Goal: Find specific page/section: Find specific page/section

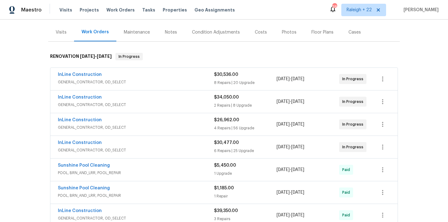
scroll to position [130, 0]
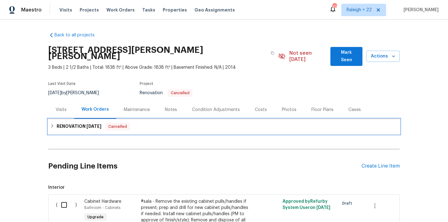
click at [54, 124] on icon at bounding box center [52, 126] width 4 height 4
